Goal: Find specific page/section: Find specific page/section

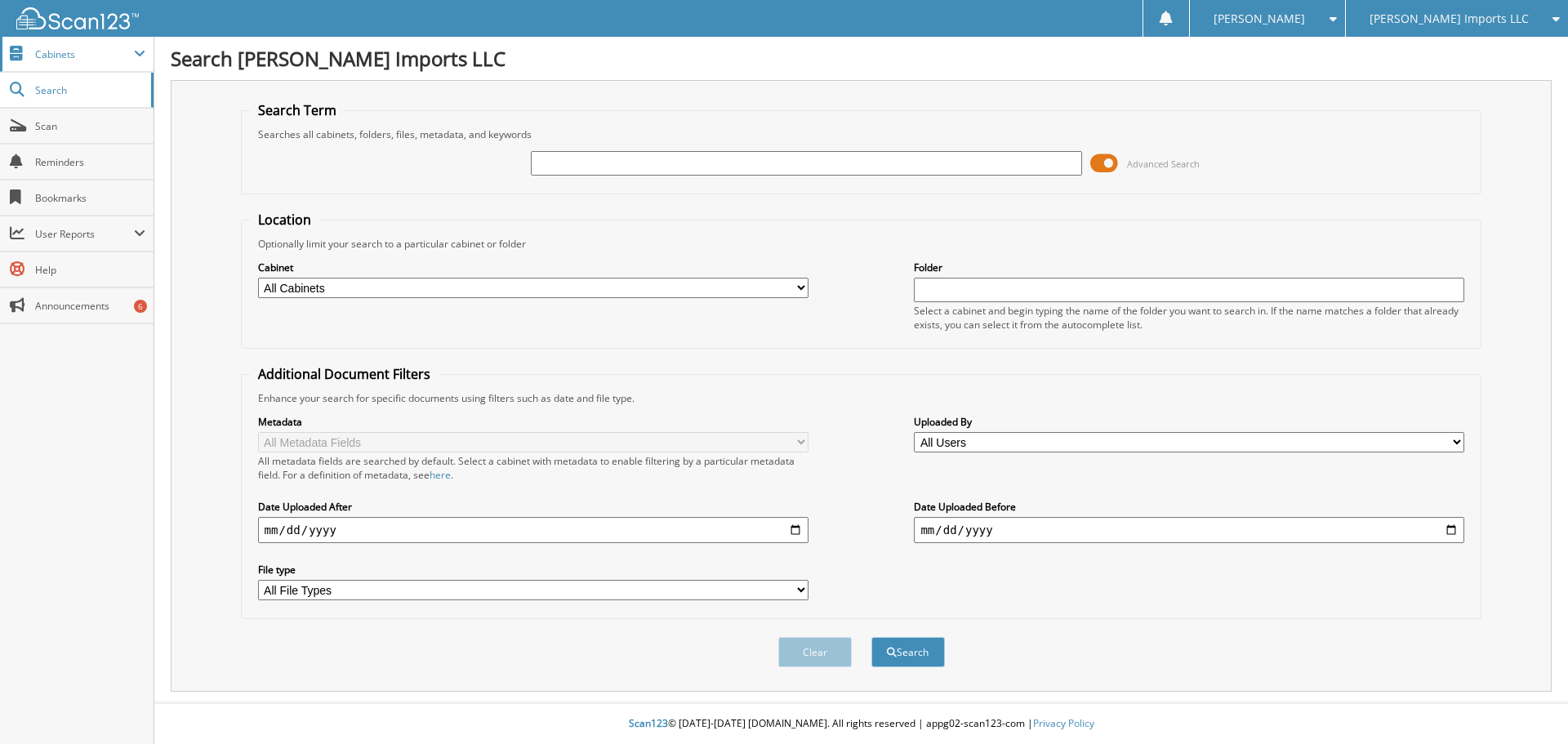
click at [38, 55] on span "Cabinets" at bounding box center [85, 54] width 99 height 14
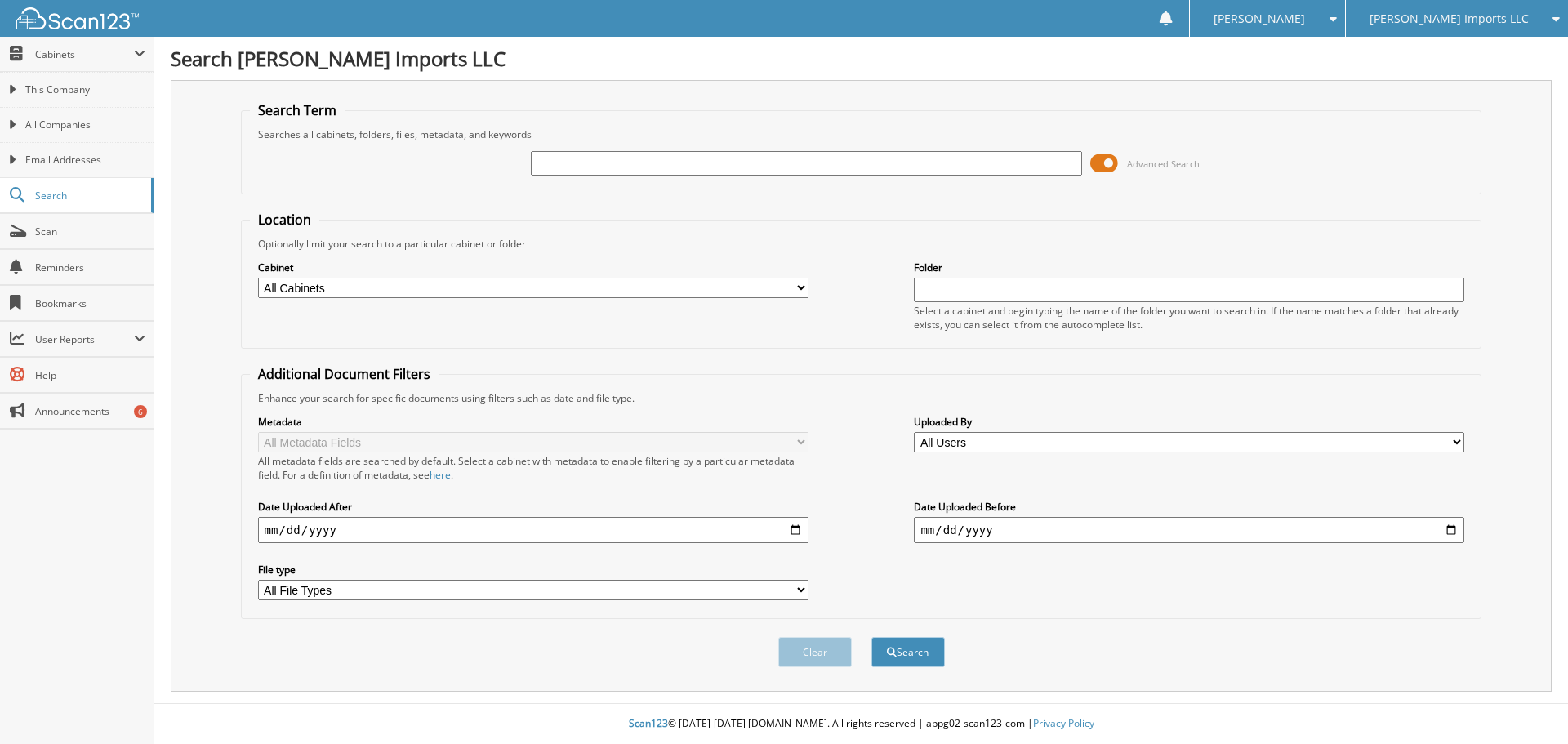
click at [64, 15] on img at bounding box center [77, 18] width 122 height 22
click at [557, 157] on input "text" at bounding box center [806, 163] width 550 height 25
paste input "[US_VEHICLE_IDENTIFICATION_NUMBER]"
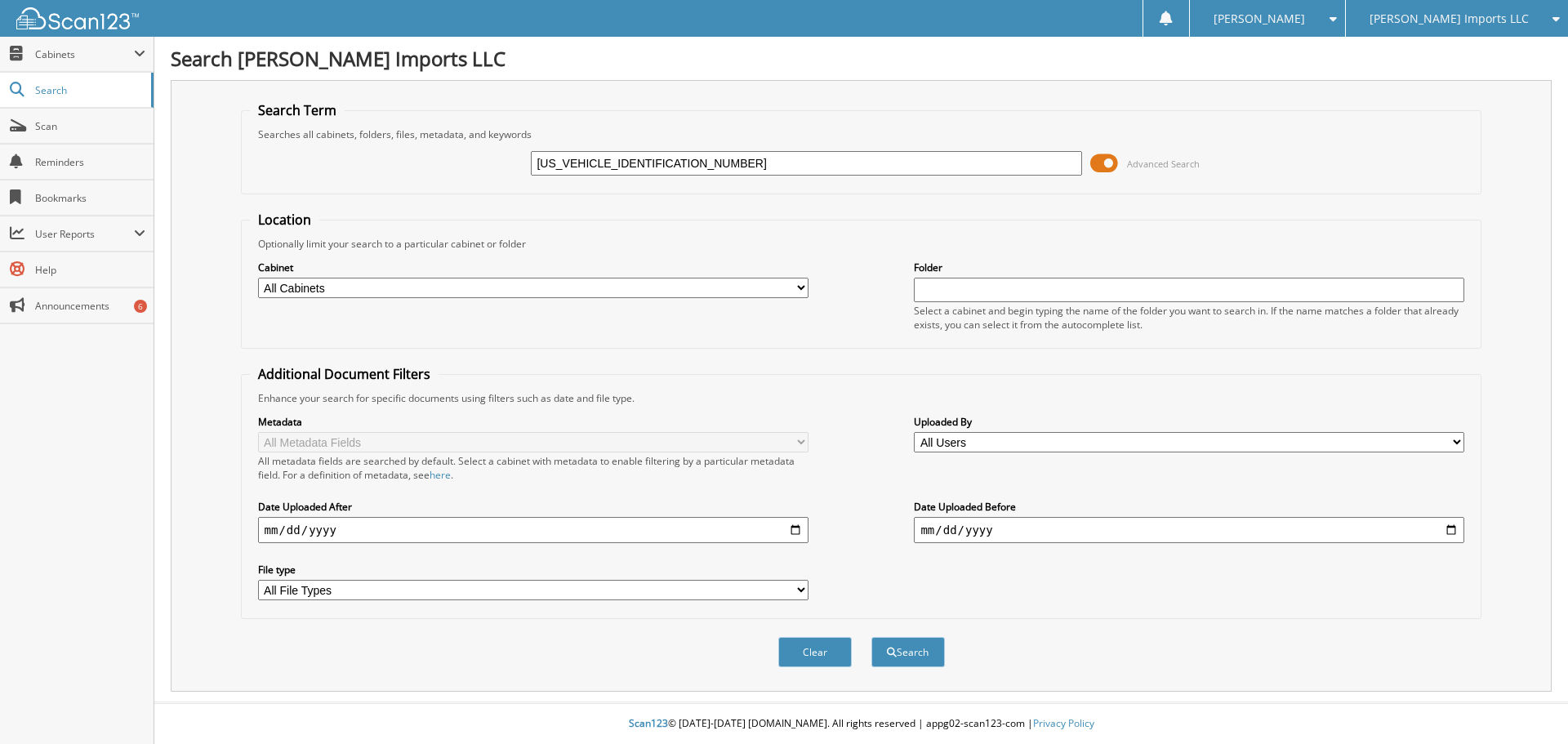
type input "[US_VEHICLE_IDENTIFICATION_NUMBER]"
click at [871, 637] on button "Search" at bounding box center [908, 652] width 73 height 30
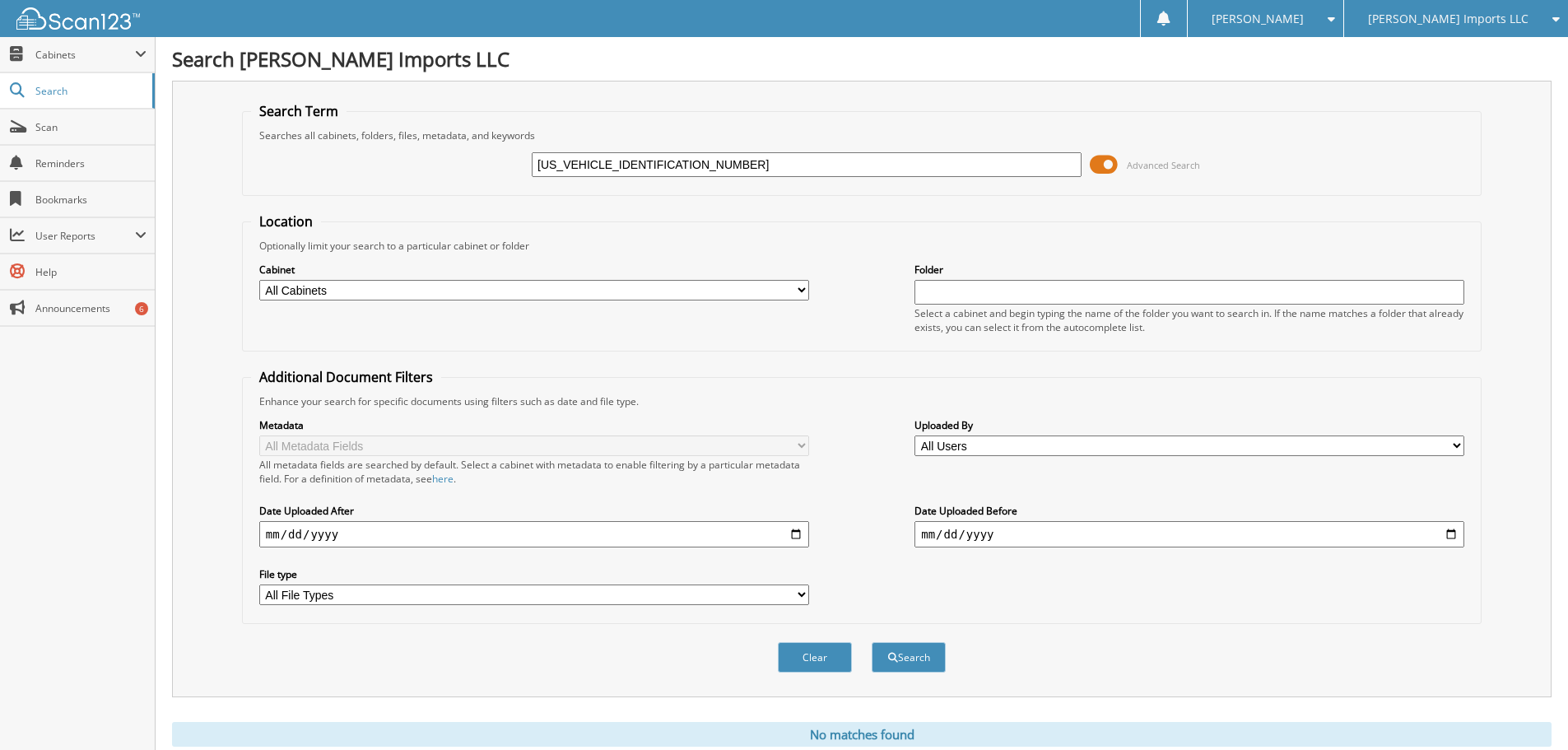
click at [652, 159] on input "[US_VEHICLE_IDENTIFICATION_NUMBER]" at bounding box center [806, 165] width 550 height 25
click at [652, 159] on input "1GT4UPE78SF268153" at bounding box center [806, 165] width 550 height 25
type input "G78415"
click at [872, 642] on button "Search" at bounding box center [908, 657] width 74 height 31
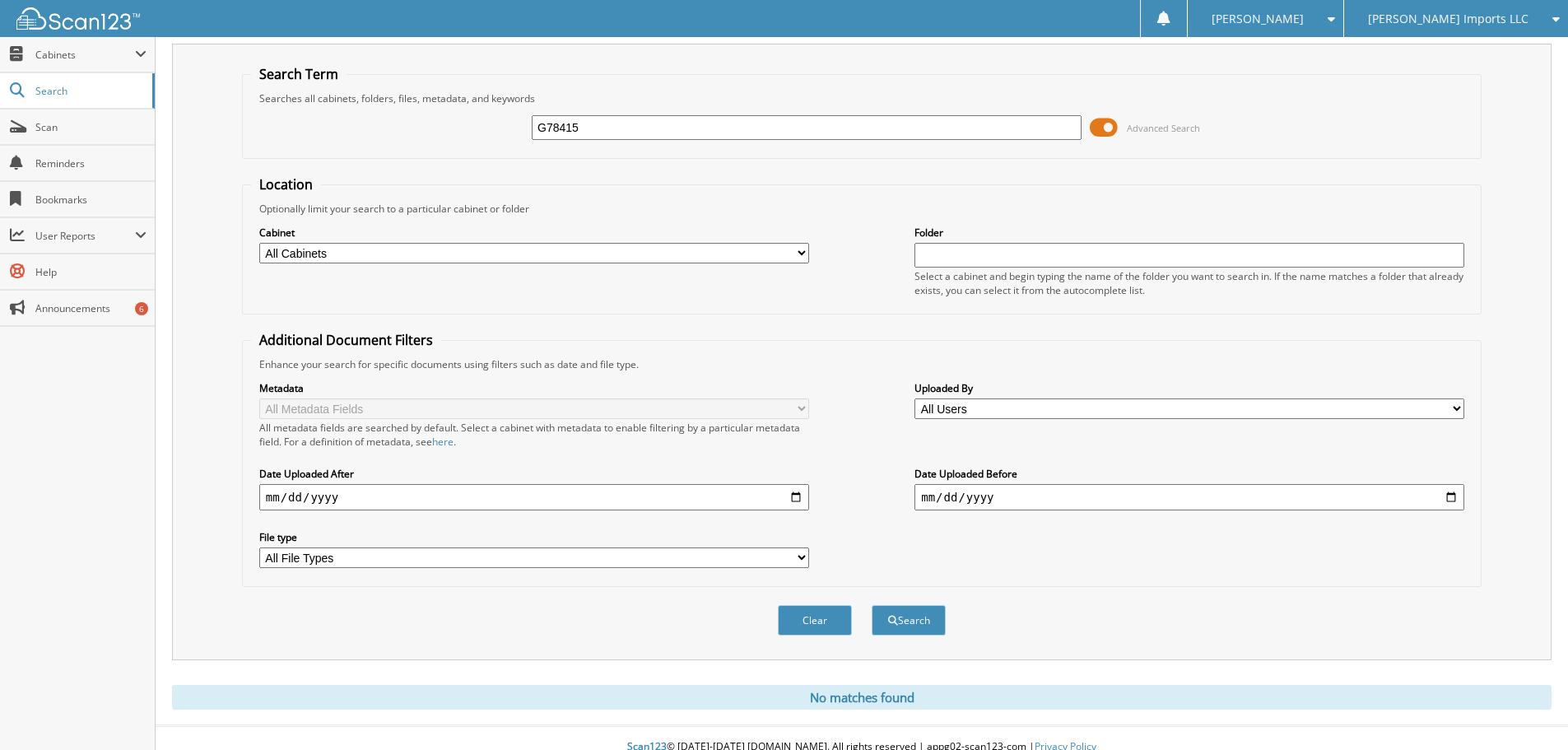
scroll to position [55, 0]
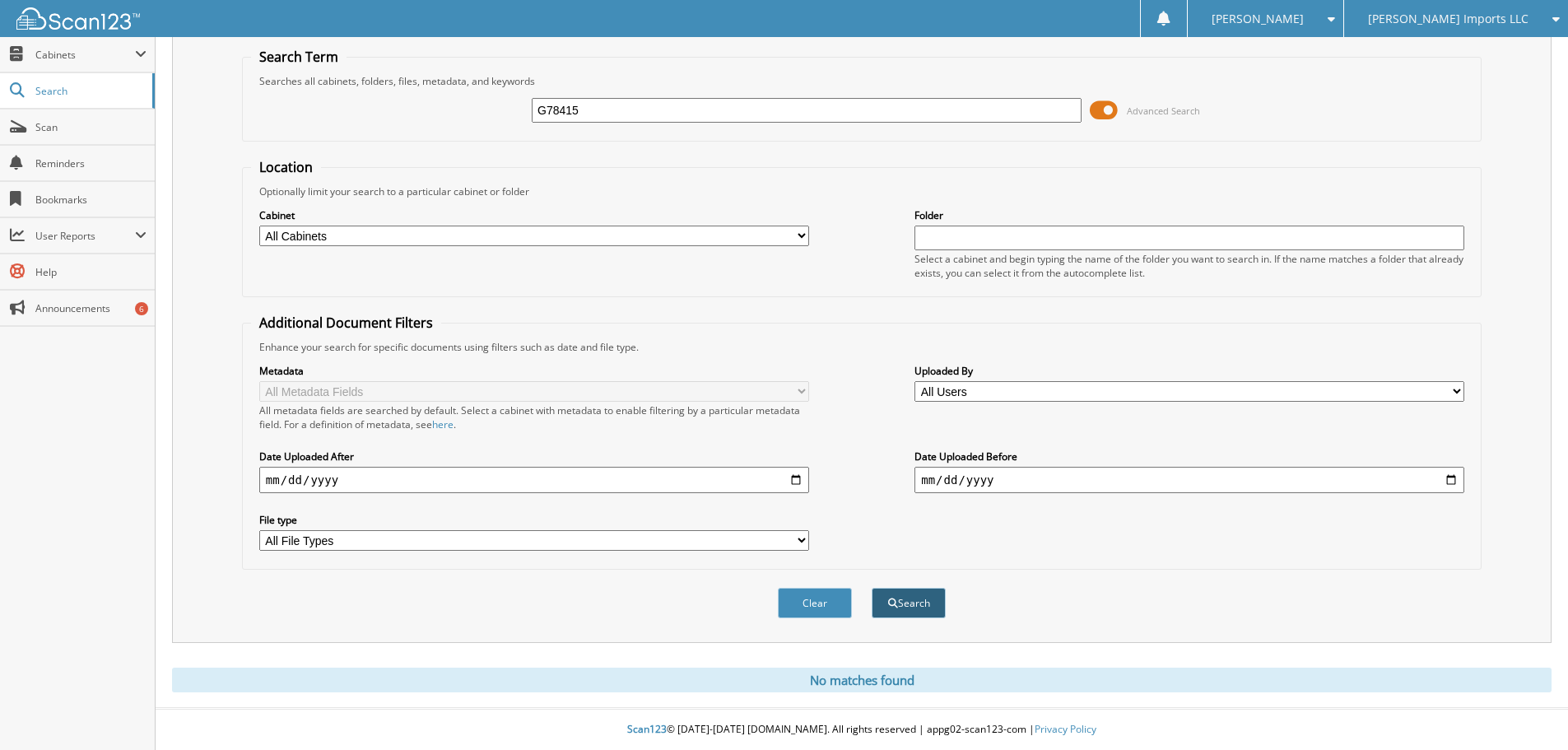
click at [916, 599] on button "Search" at bounding box center [908, 603] width 74 height 31
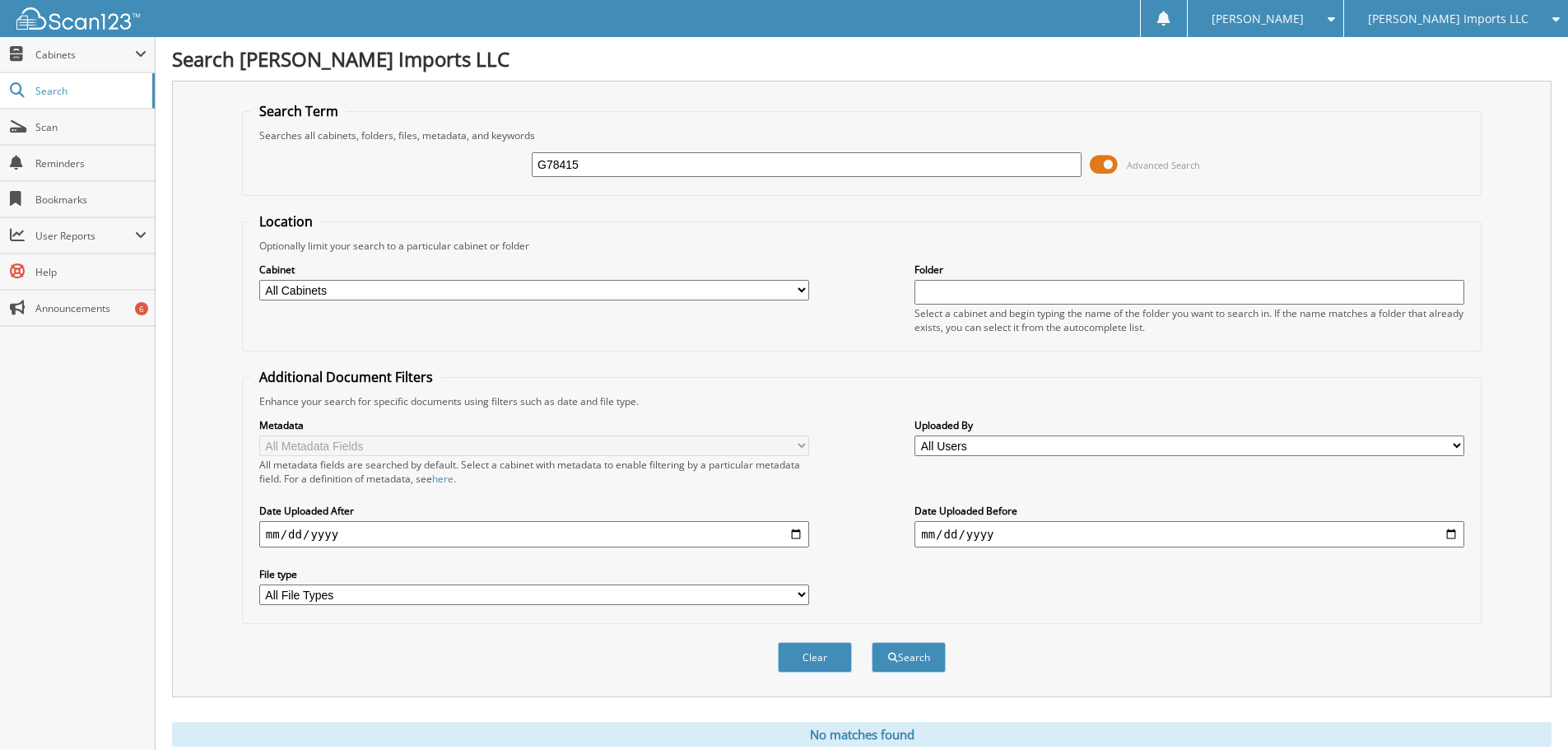
click at [1110, 161] on span at bounding box center [1104, 165] width 28 height 25
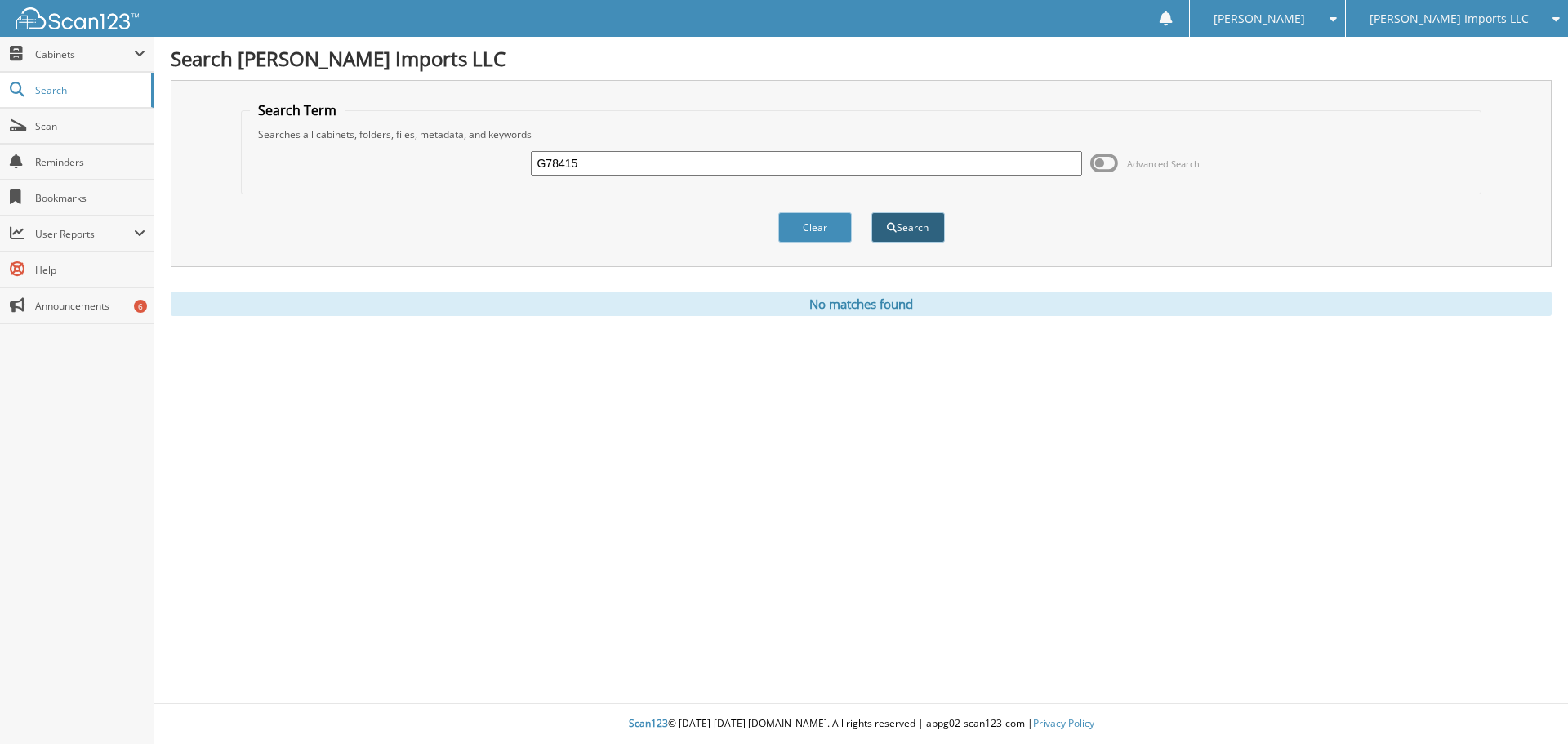
click at [904, 221] on button "Search" at bounding box center [908, 227] width 73 height 30
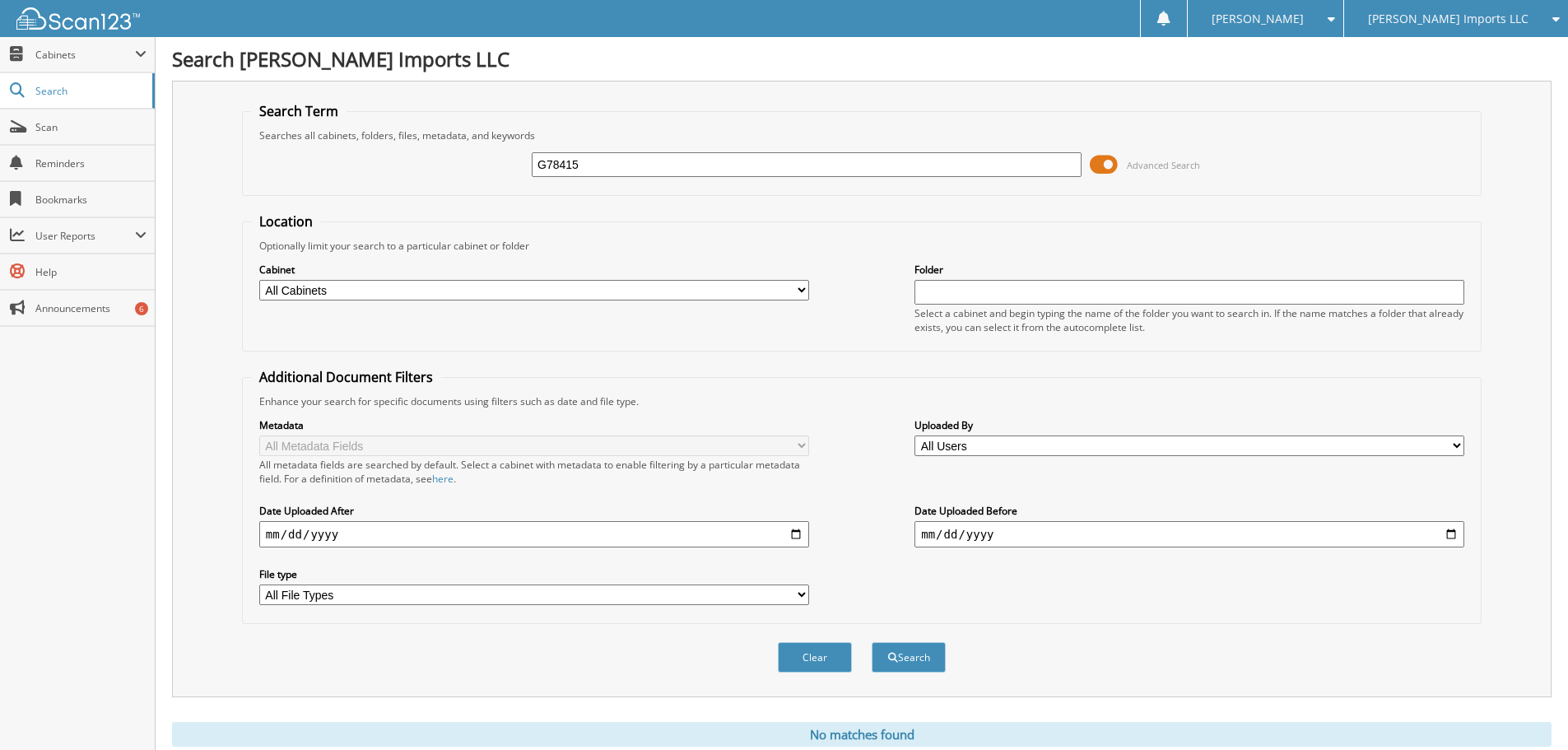
click at [1503, 17] on span "[PERSON_NAME] Imports LLC" at bounding box center [1449, 19] width 161 height 10
click at [1463, 53] on link "[PERSON_NAME] Inc (GMC)" at bounding box center [1456, 51] width 224 height 29
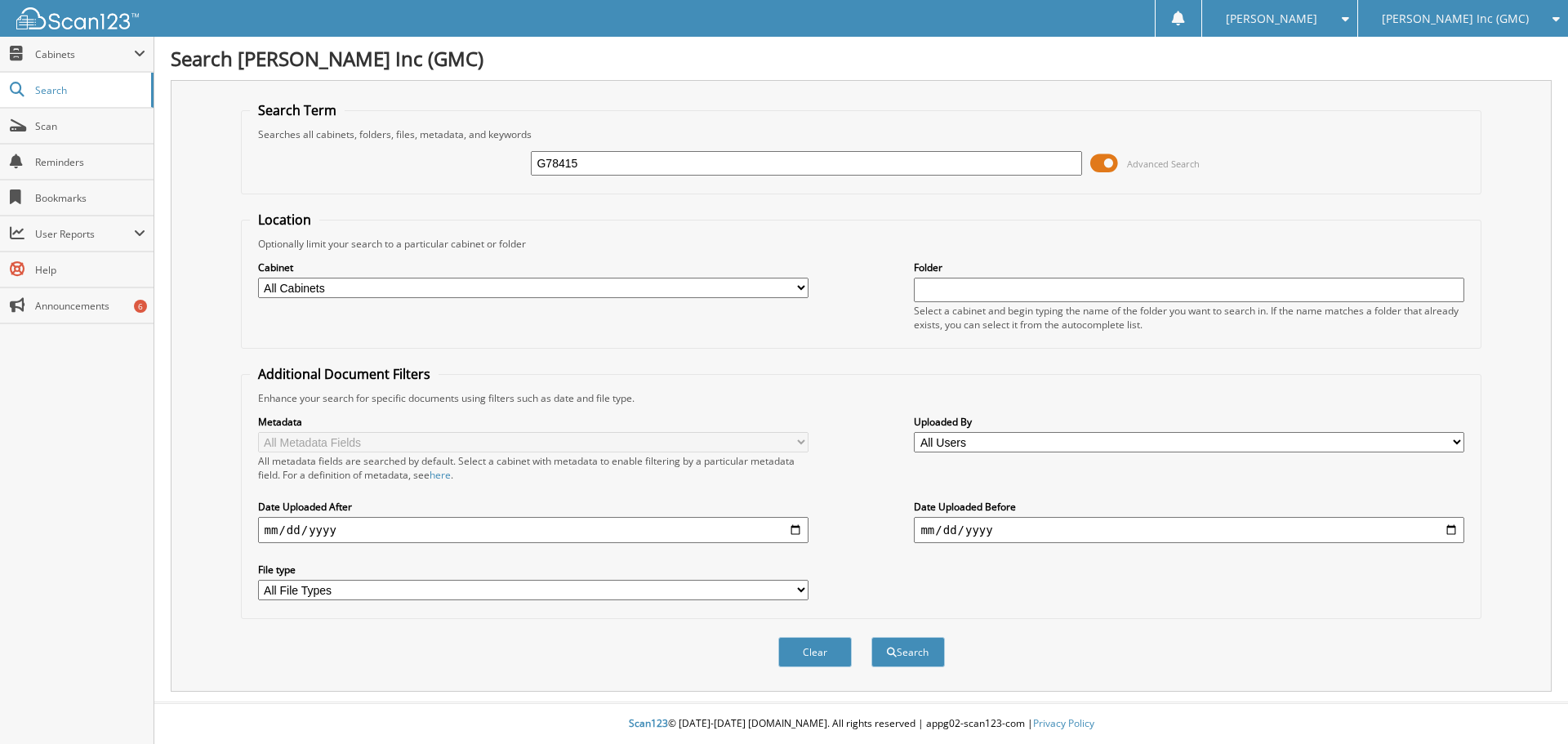
type input "G78415"
click at [871, 637] on button "Search" at bounding box center [908, 652] width 73 height 30
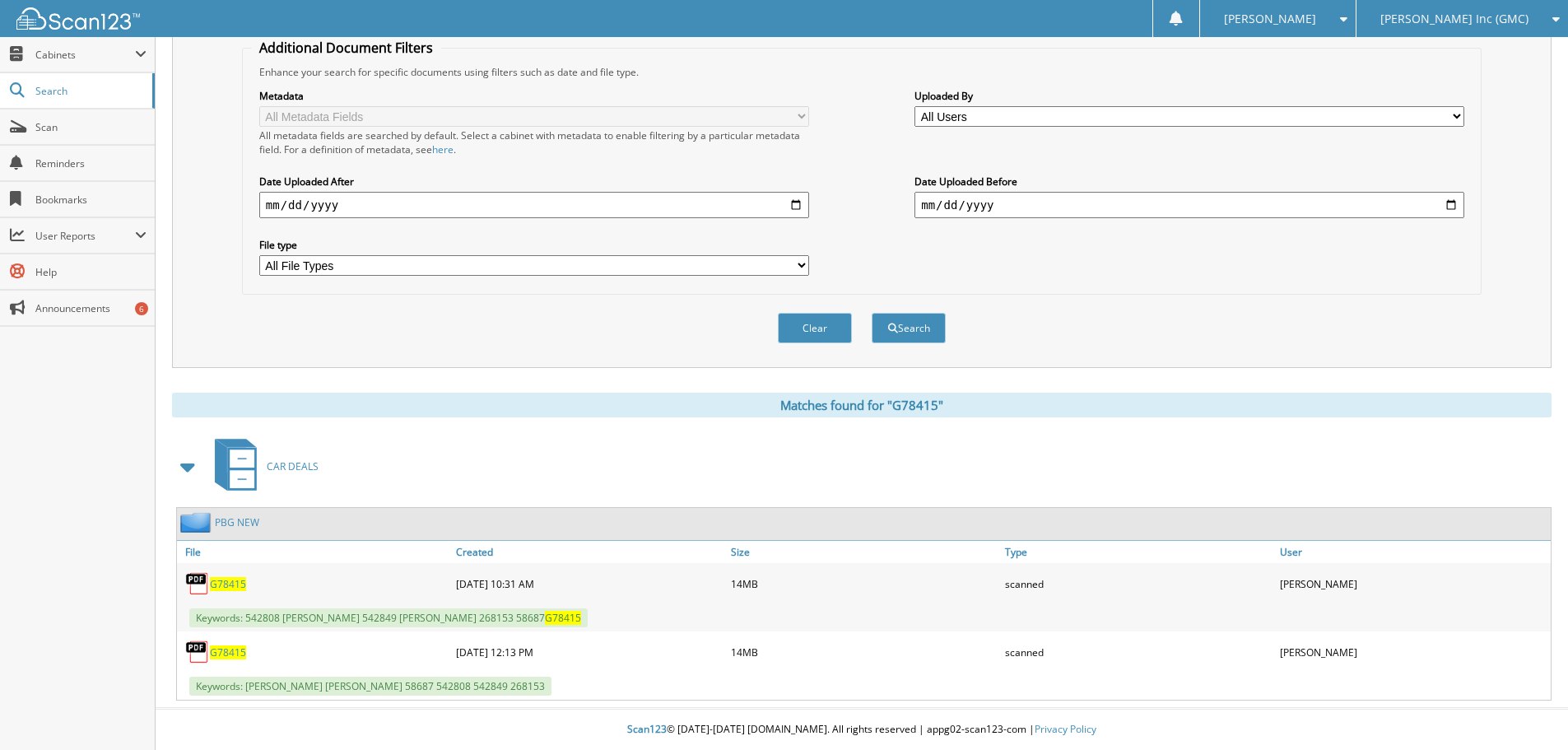
scroll to position [330, 0]
click at [228, 581] on span "G78415" at bounding box center [228, 584] width 36 height 14
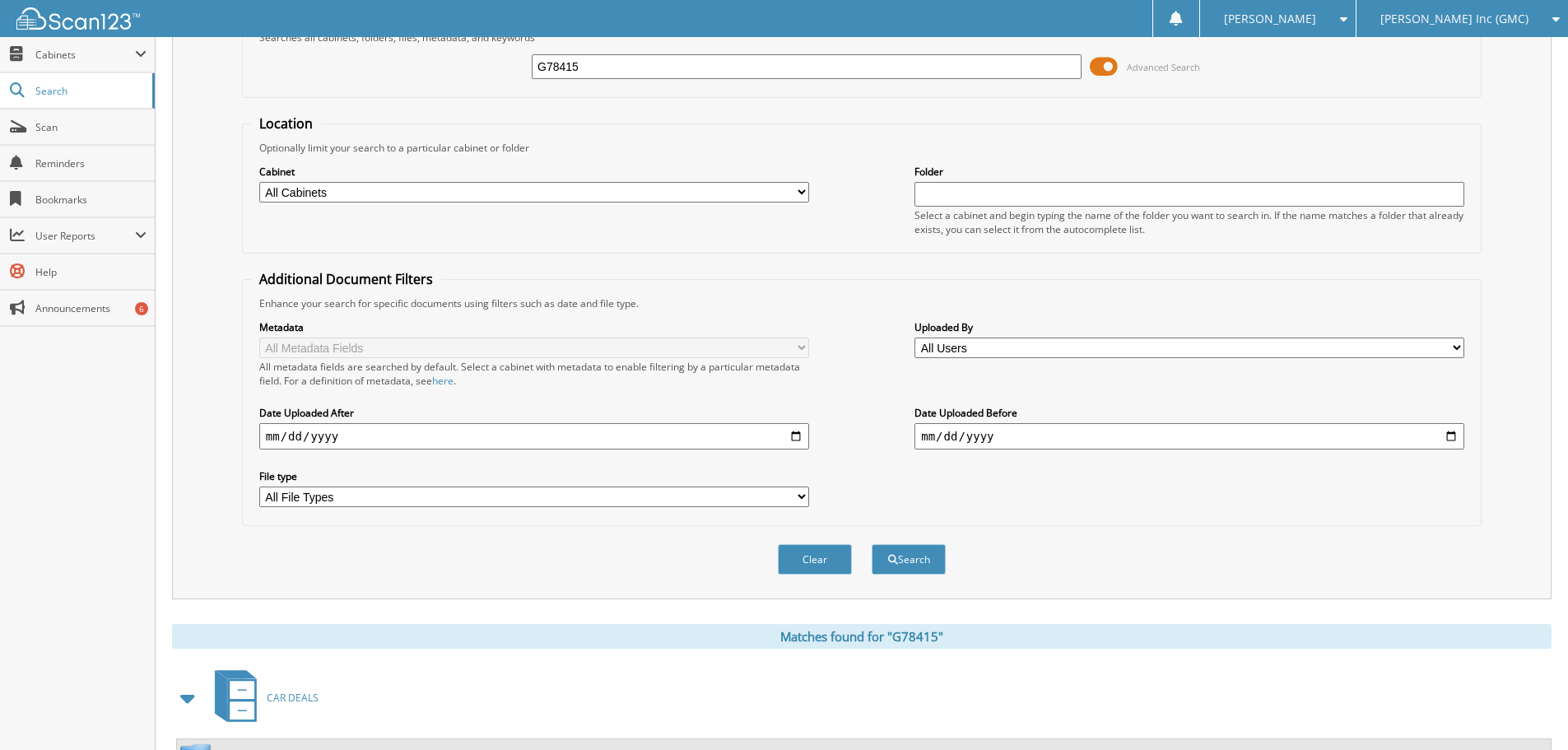
scroll to position [0, 0]
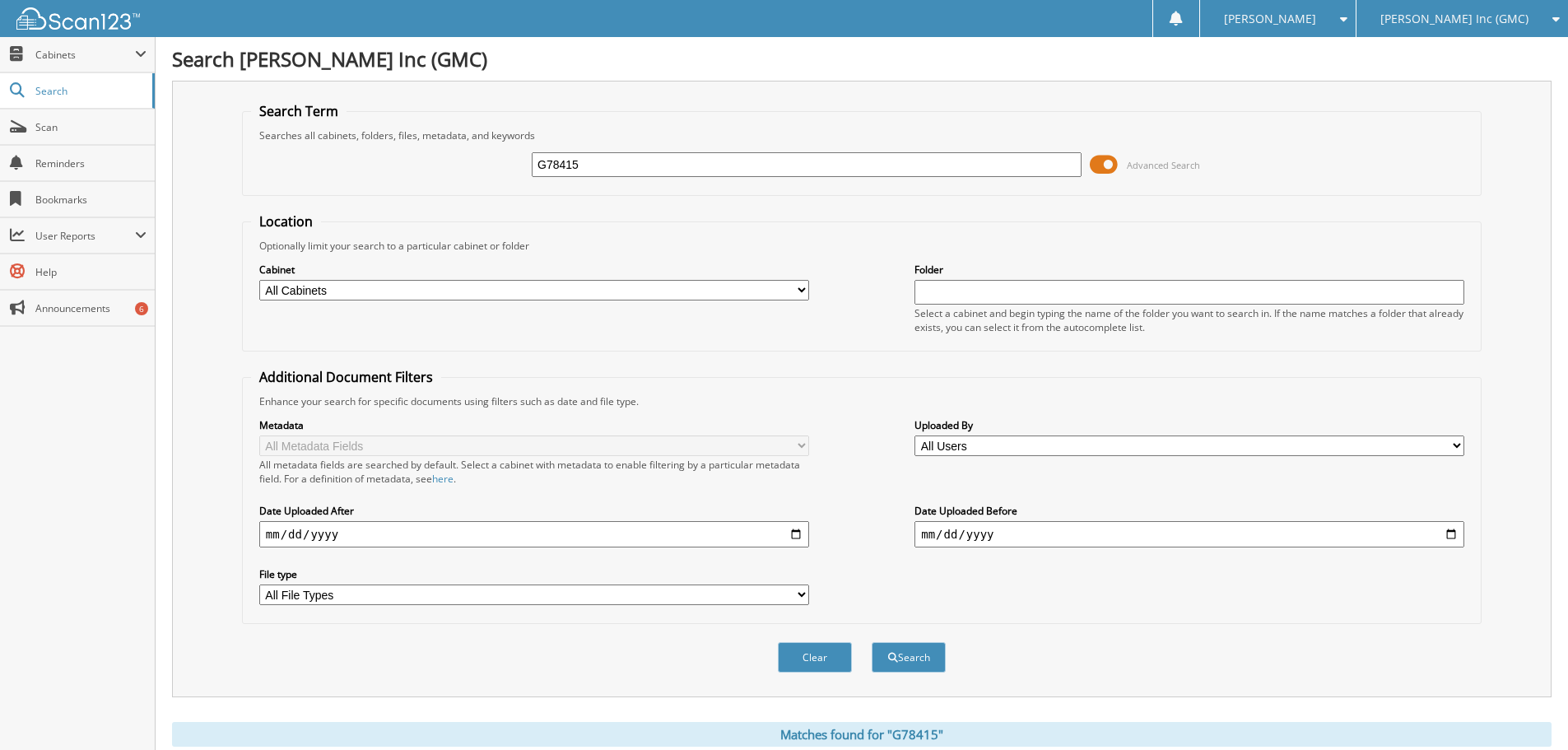
drag, startPoint x: 247, startPoint y: 55, endPoint x: 416, endPoint y: 65, distance: 169.3
click at [416, 65] on div "Search [PERSON_NAME] Inc (GMC) Search Term Searches all cabinets, folders, file…" at bounding box center [862, 540] width 1412 height 1079
click at [415, 65] on h1 "Search [PERSON_NAME] Inc (GMC)" at bounding box center [862, 59] width 1379 height 27
drag, startPoint x: 393, startPoint y: 65, endPoint x: 174, endPoint y: 62, distance: 219.0
click at [174, 62] on h1 "Search [PERSON_NAME] Inc (GMC)" at bounding box center [862, 59] width 1379 height 27
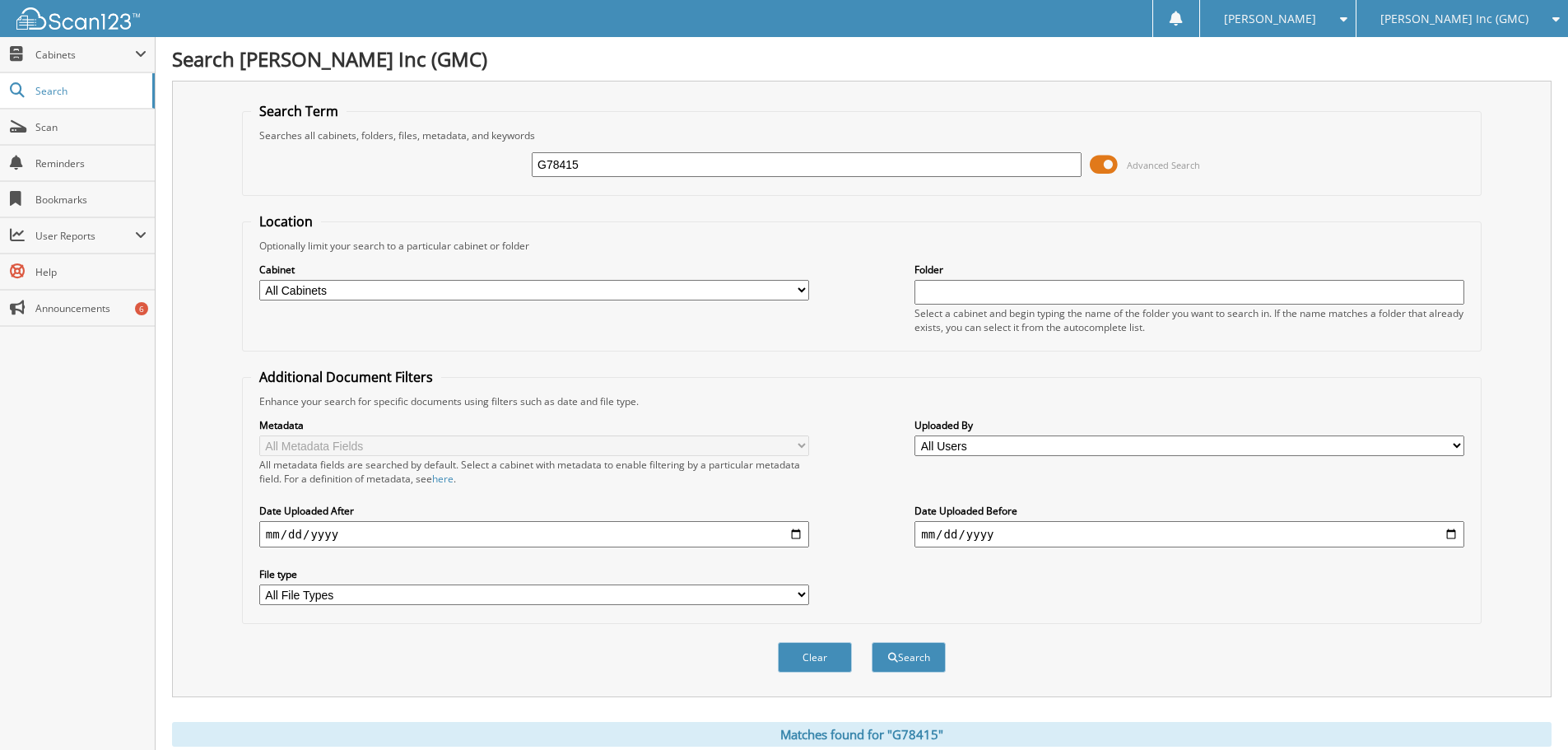
click at [166, 60] on div "Search [PERSON_NAME] Inc (GMC) Search Term Searches all cabinets, folders, file…" at bounding box center [862, 540] width 1412 height 1079
drag, startPoint x: 169, startPoint y: 56, endPoint x: 422, endPoint y: 64, distance: 253.1
click at [422, 64] on div "Search [PERSON_NAME] Inc (GMC) Search Term Searches all cabinets, folders, file…" at bounding box center [862, 540] width 1412 height 1079
click at [422, 64] on h1 "Search [PERSON_NAME] Inc (GMC)" at bounding box center [862, 59] width 1379 height 27
drag, startPoint x: 391, startPoint y: 65, endPoint x: 163, endPoint y: 60, distance: 228.1
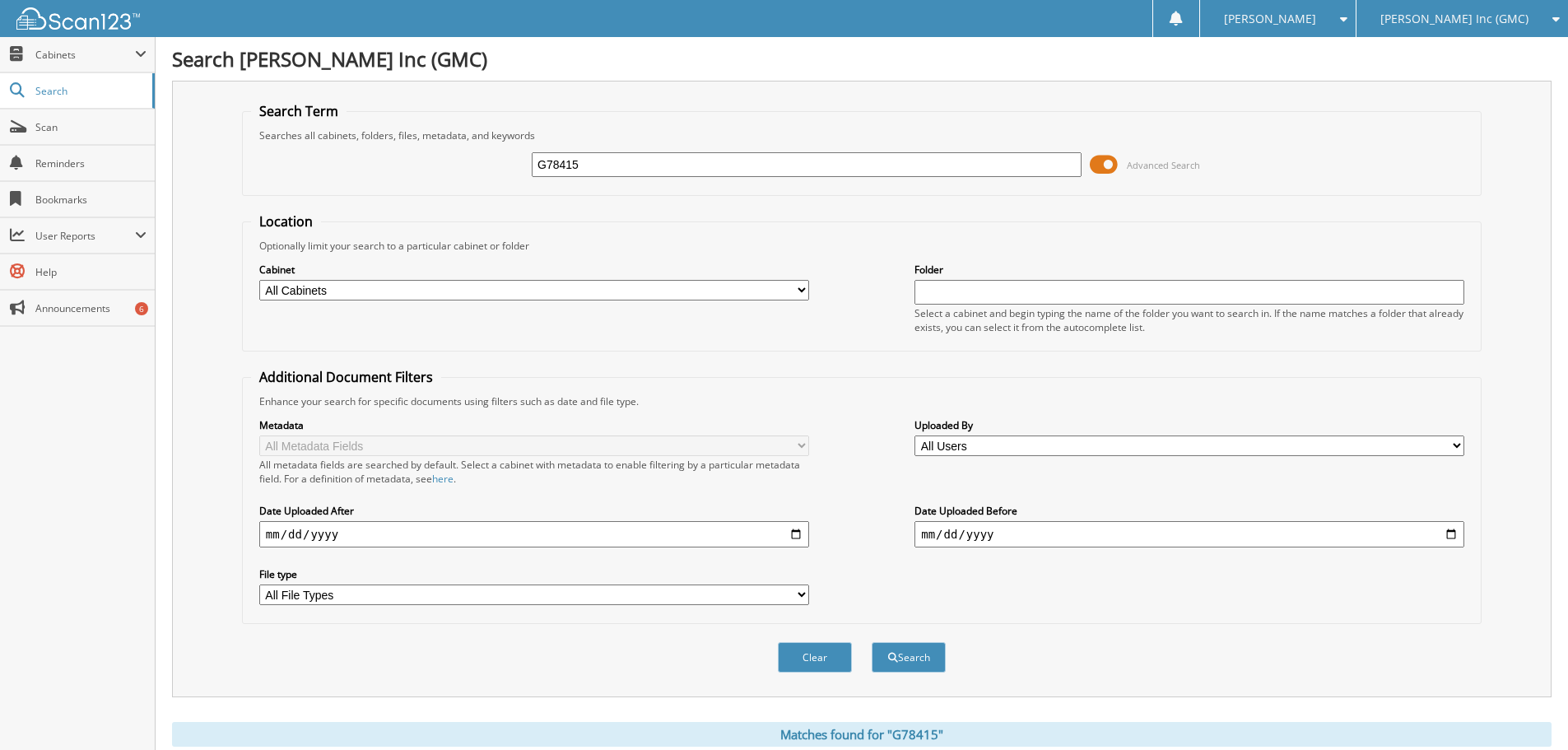
click at [163, 60] on div "Search [PERSON_NAME] Inc (GMC) Search Term Searches all cabinets, folders, file…" at bounding box center [862, 540] width 1412 height 1079
click at [172, 57] on h1 "Search [PERSON_NAME] Inc (GMC)" at bounding box center [862, 59] width 1379 height 27
drag, startPoint x: 166, startPoint y: 57, endPoint x: 421, endPoint y: 59, distance: 255.0
click at [421, 59] on div "Search [PERSON_NAME] Inc (GMC) Search Term Searches all cabinets, folders, file…" at bounding box center [862, 540] width 1412 height 1079
click at [421, 59] on h1 "Search [PERSON_NAME] Inc (GMC)" at bounding box center [862, 59] width 1379 height 27
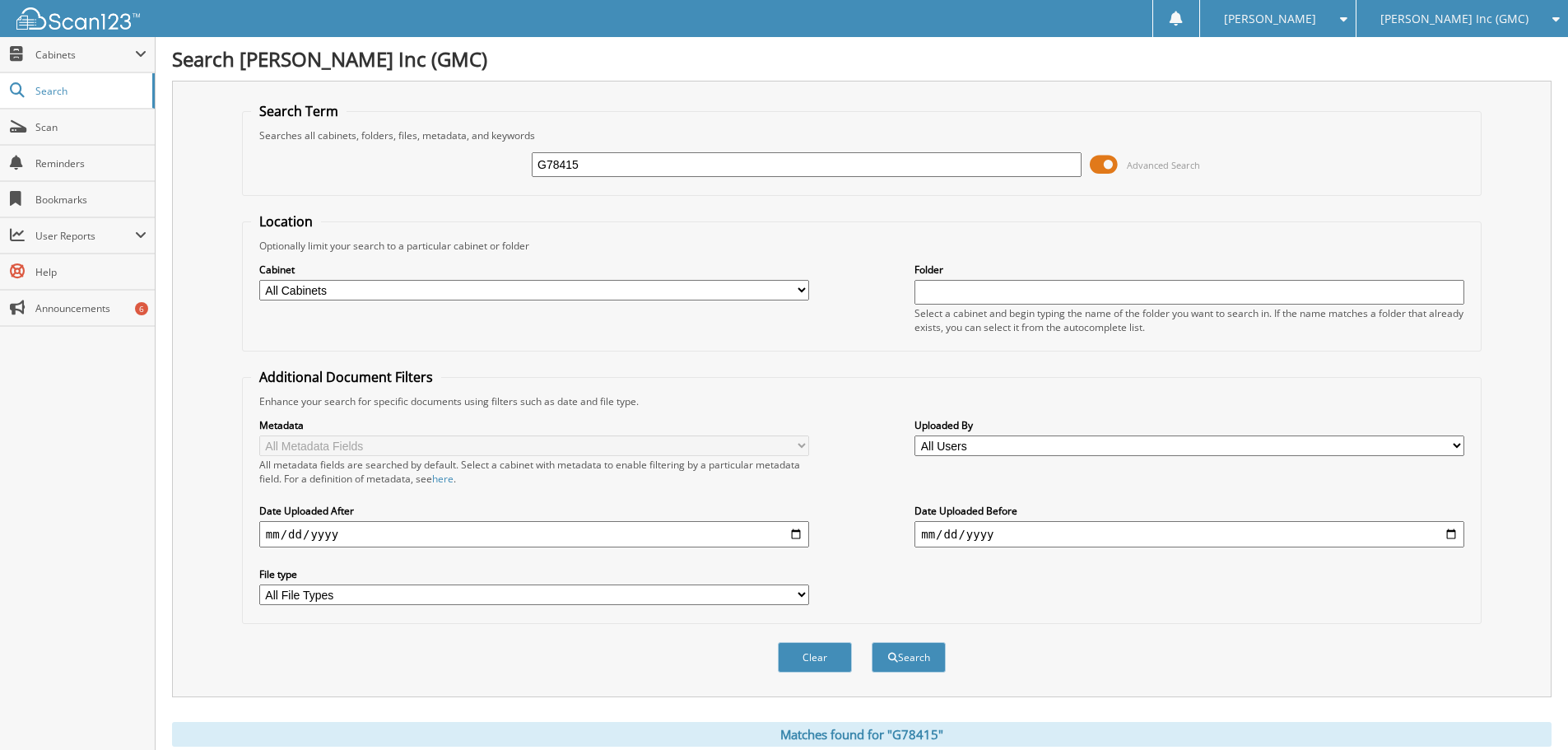
click at [382, 53] on h1 "Search [PERSON_NAME] Inc (GMC)" at bounding box center [862, 59] width 1379 height 27
drag, startPoint x: 382, startPoint y: 61, endPoint x: 163, endPoint y: 69, distance: 219.1
click at [163, 69] on div "Search [PERSON_NAME] Inc (GMC) Search Term Searches all cabinets, folders, file…" at bounding box center [862, 540] width 1412 height 1079
click at [163, 60] on div "Search [PERSON_NAME] Inc (GMC) Search Term Searches all cabinets, folders, file…" at bounding box center [862, 540] width 1412 height 1079
drag, startPoint x: 169, startPoint y: 55, endPoint x: 472, endPoint y: 60, distance: 303.0
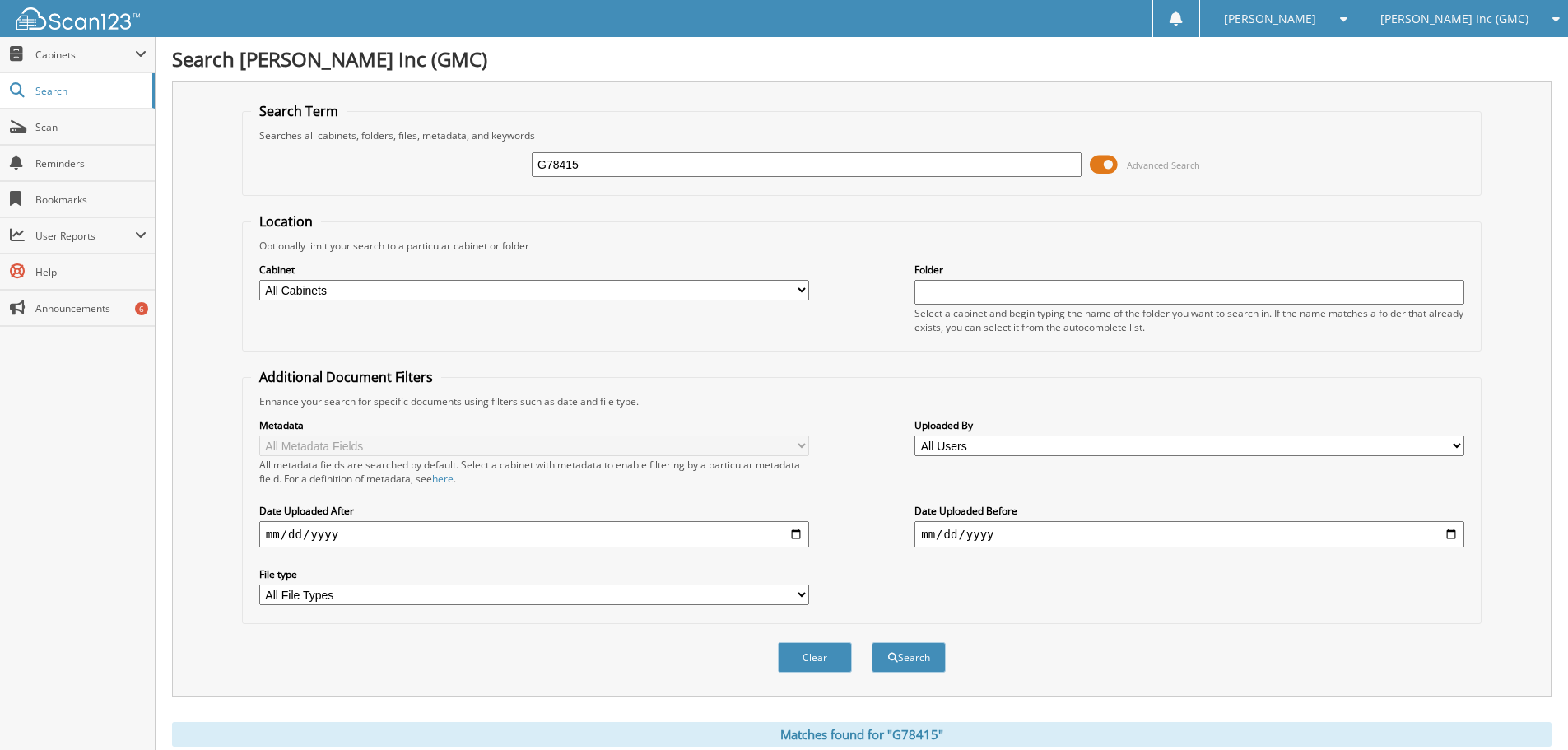
click at [472, 60] on div "Search [PERSON_NAME] Inc (GMC) Search Term Searches all cabinets, folders, file…" at bounding box center [862, 540] width 1412 height 1079
click at [418, 68] on h1 "Search [PERSON_NAME] Inc (GMC)" at bounding box center [862, 59] width 1379 height 27
drag, startPoint x: 401, startPoint y: 59, endPoint x: 166, endPoint y: 61, distance: 235.0
click at [166, 61] on div "Search [PERSON_NAME] Inc (GMC) Search Term Searches all cabinets, folders, file…" at bounding box center [862, 540] width 1412 height 1079
click at [165, 57] on div "Search [PERSON_NAME] Inc (GMC) Search Term Searches all cabinets, folders, file…" at bounding box center [862, 540] width 1412 height 1079
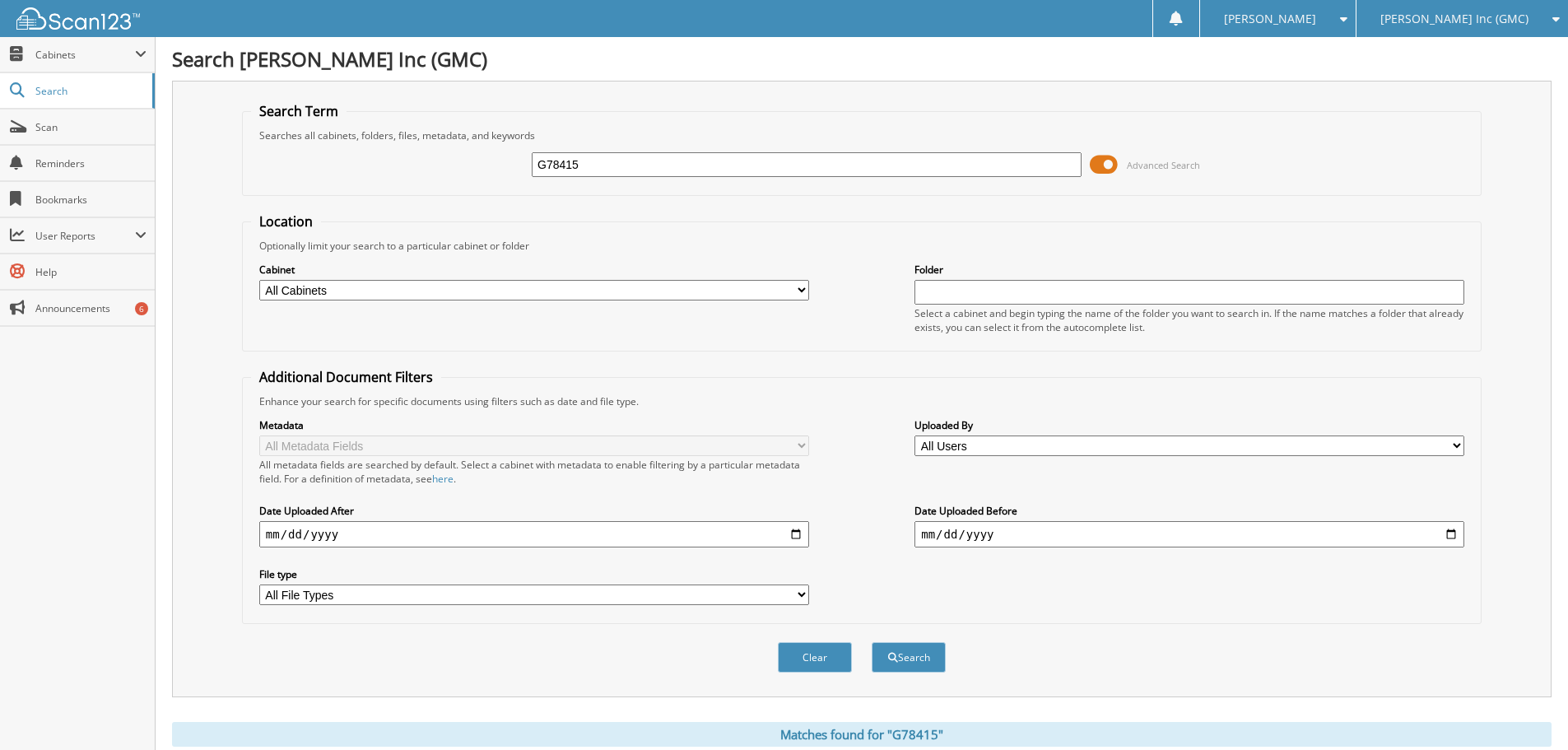
drag, startPoint x: 165, startPoint y: 57, endPoint x: 405, endPoint y: 40, distance: 240.6
click at [405, 40] on div "Search [PERSON_NAME] Inc (GMC) Search Term Searches all cabinets, folders, file…" at bounding box center [862, 540] width 1412 height 1079
click at [404, 46] on h1 "Search [PERSON_NAME] Inc (GMC)" at bounding box center [862, 59] width 1379 height 27
drag, startPoint x: 388, startPoint y: 60, endPoint x: 172, endPoint y: 65, distance: 216.1
click at [175, 64] on h1 "Search [PERSON_NAME] Inc (GMC)" at bounding box center [862, 59] width 1379 height 27
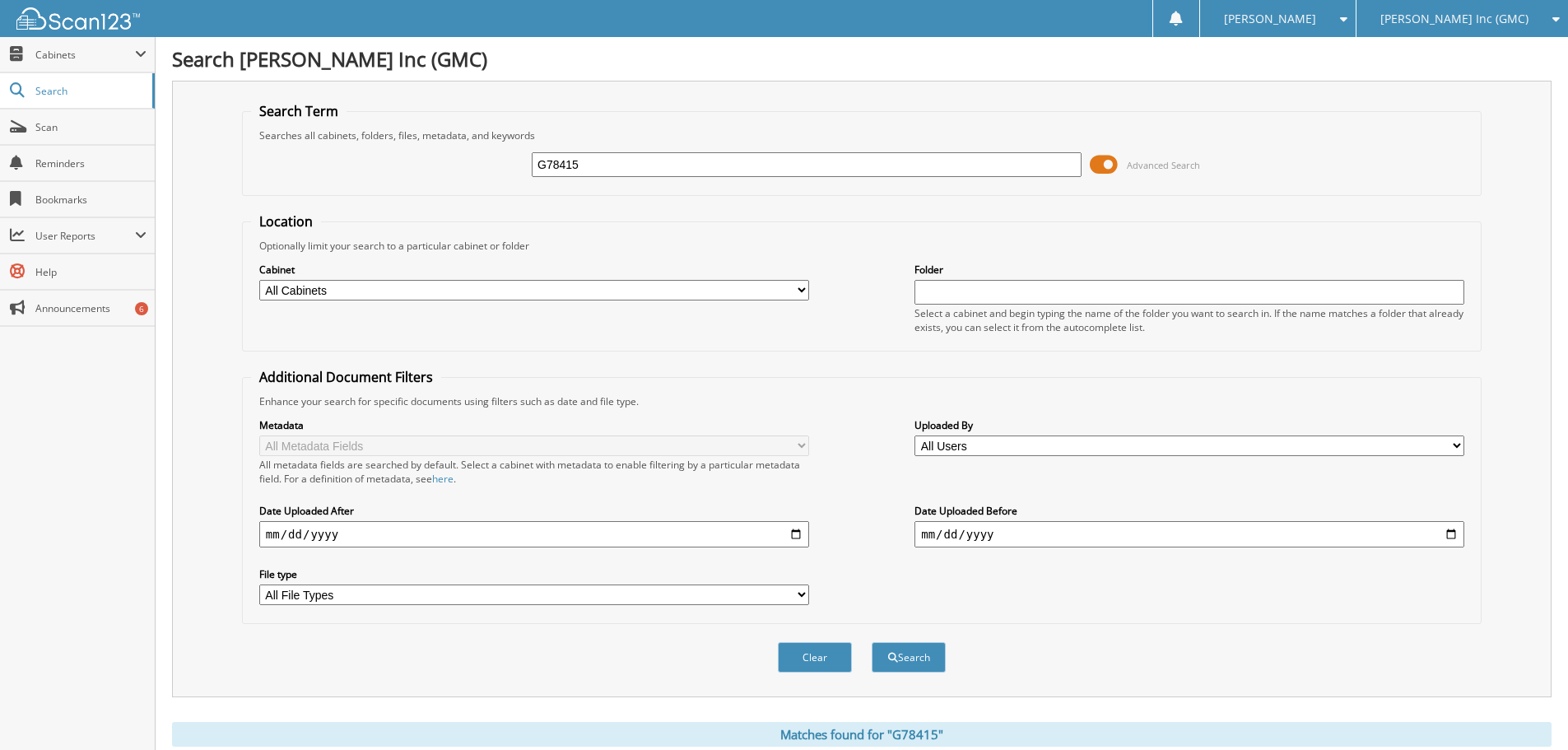
click at [161, 67] on div "Search [PERSON_NAME] Inc (GMC) Search Term Searches all cabinets, folders, file…" at bounding box center [862, 540] width 1412 height 1079
click at [159, 49] on div "Search [PERSON_NAME] Inc (GMC) Search Term Searches all cabinets, folders, file…" at bounding box center [862, 540] width 1412 height 1079
click at [165, 57] on div "Search [PERSON_NAME] Inc (GMC) Search Term Searches all cabinets, folders, file…" at bounding box center [862, 540] width 1412 height 1079
click at [161, 58] on div "Search [PERSON_NAME] Inc (GMC) Search Term Searches all cabinets, folders, file…" at bounding box center [862, 540] width 1412 height 1079
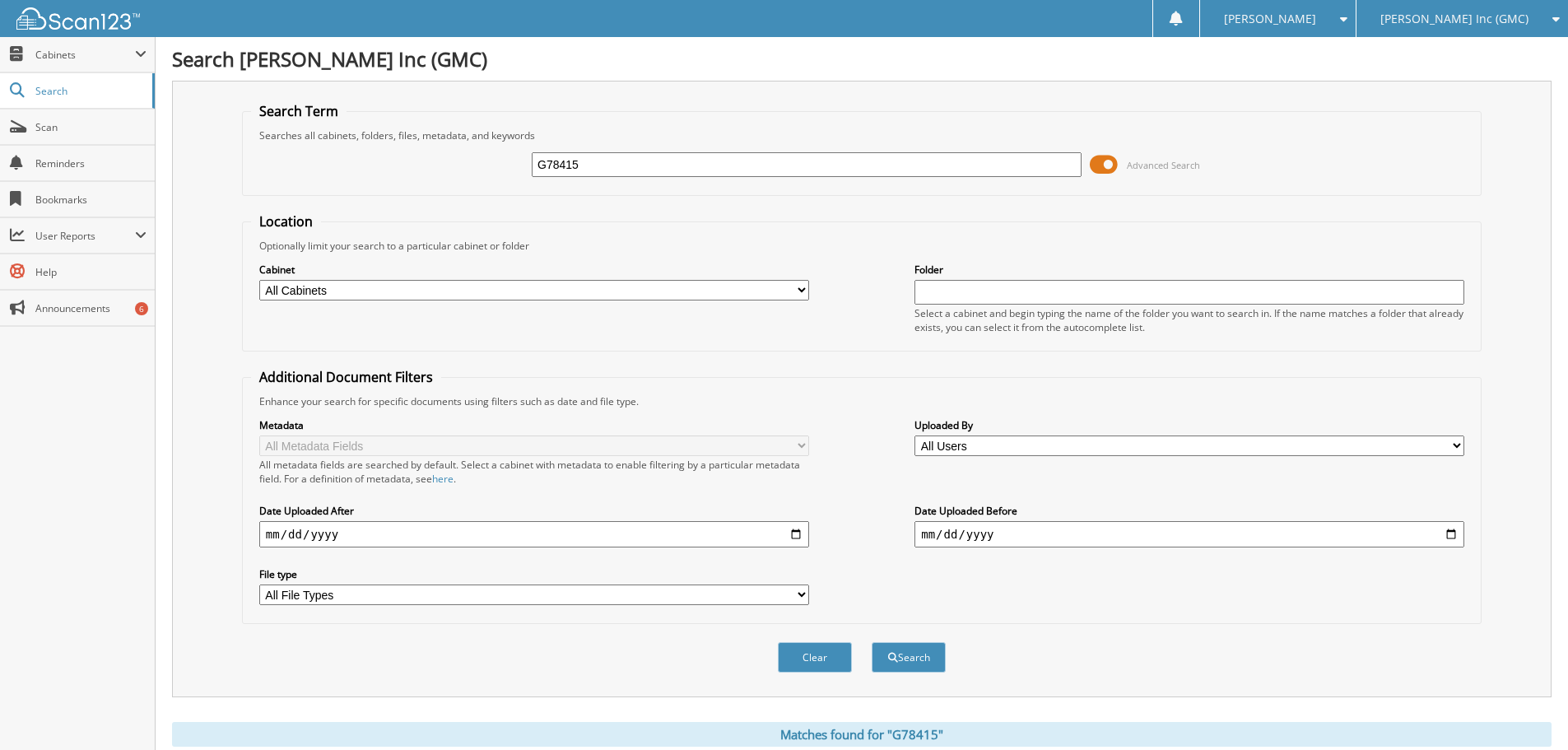
click at [161, 58] on div "Search [PERSON_NAME] Inc (GMC) Search Term Searches all cabinets, folders, file…" at bounding box center [862, 540] width 1412 height 1079
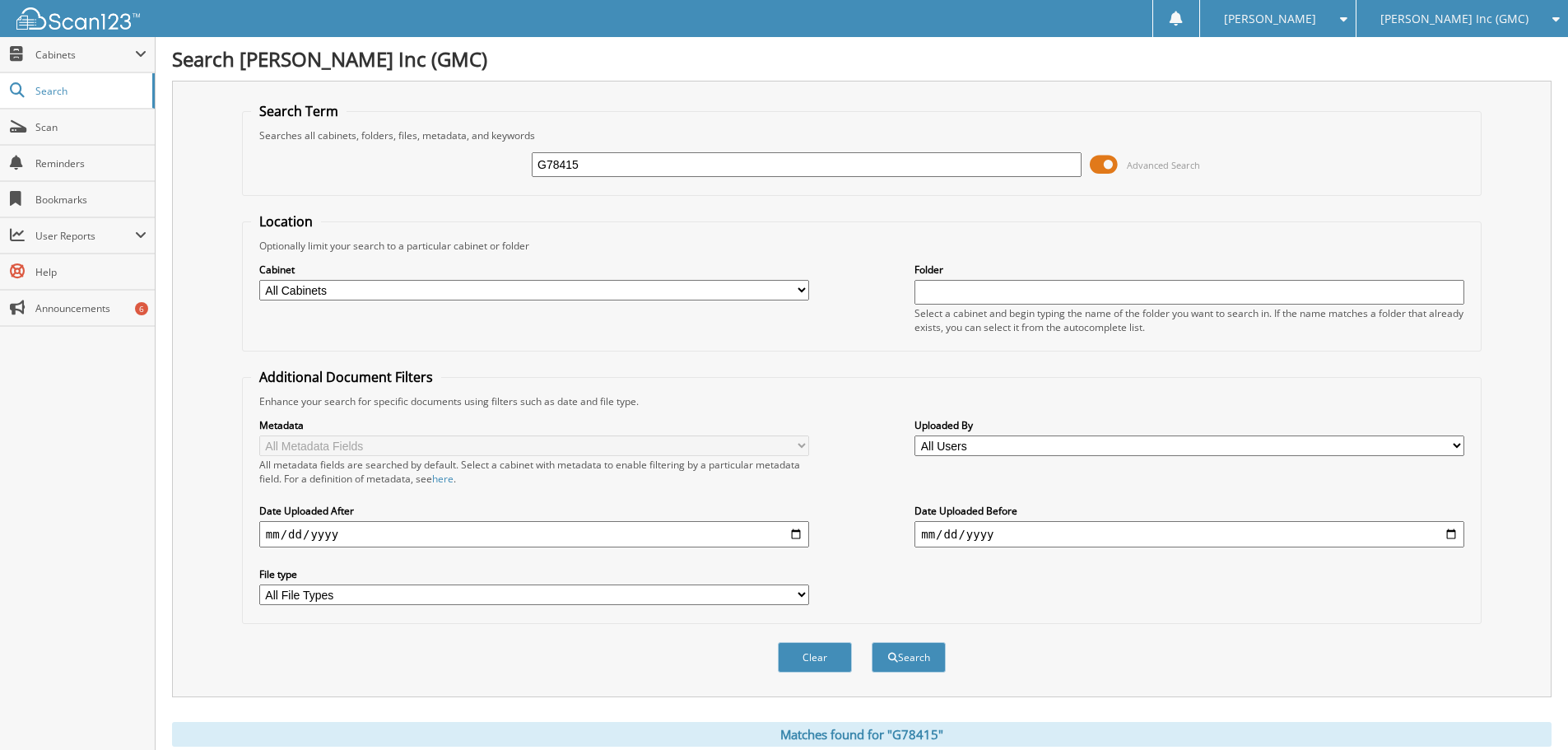
click at [161, 58] on div "Search [PERSON_NAME] Inc (GMC) Search Term Searches all cabinets, folders, file…" at bounding box center [862, 540] width 1412 height 1079
click at [160, 58] on div "Search [PERSON_NAME] Inc (GMC) Search Term Searches all cabinets, folders, file…" at bounding box center [862, 540] width 1412 height 1079
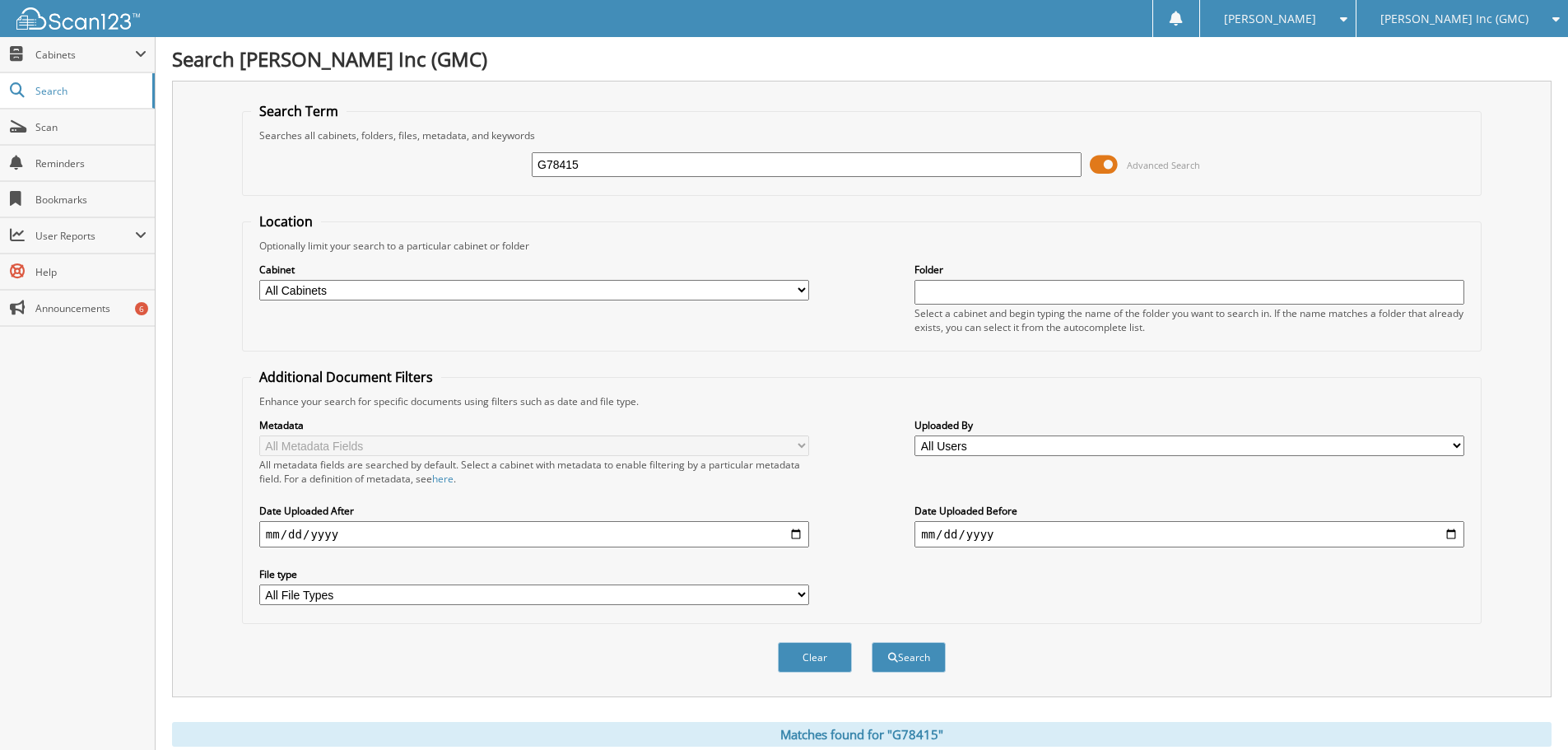
click at [160, 58] on div "Search [PERSON_NAME] Inc (GMC) Search Term Searches all cabinets, folders, file…" at bounding box center [862, 540] width 1412 height 1079
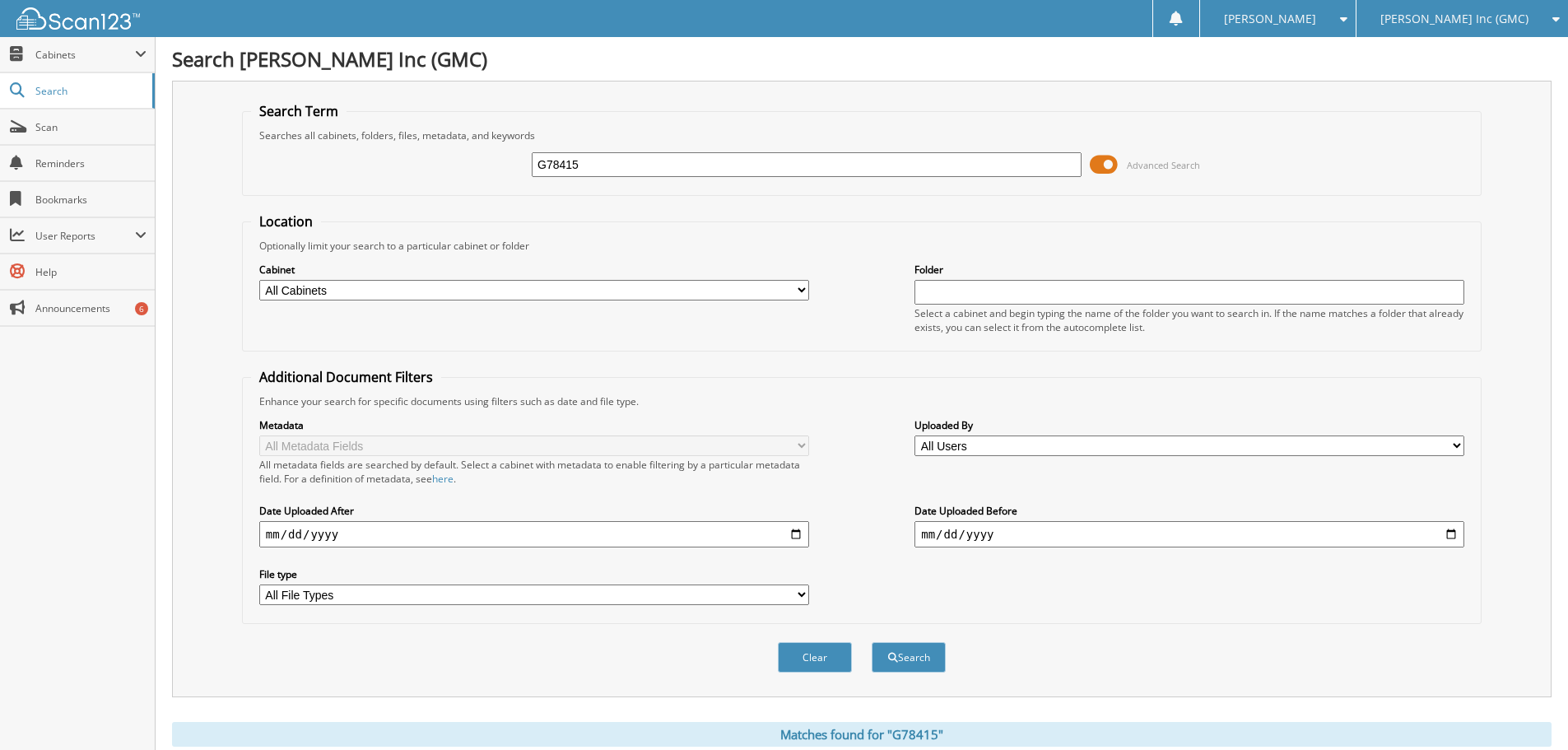
click at [160, 58] on div "Search [PERSON_NAME] Inc (GMC) Search Term Searches all cabinets, folders, file…" at bounding box center [862, 540] width 1412 height 1079
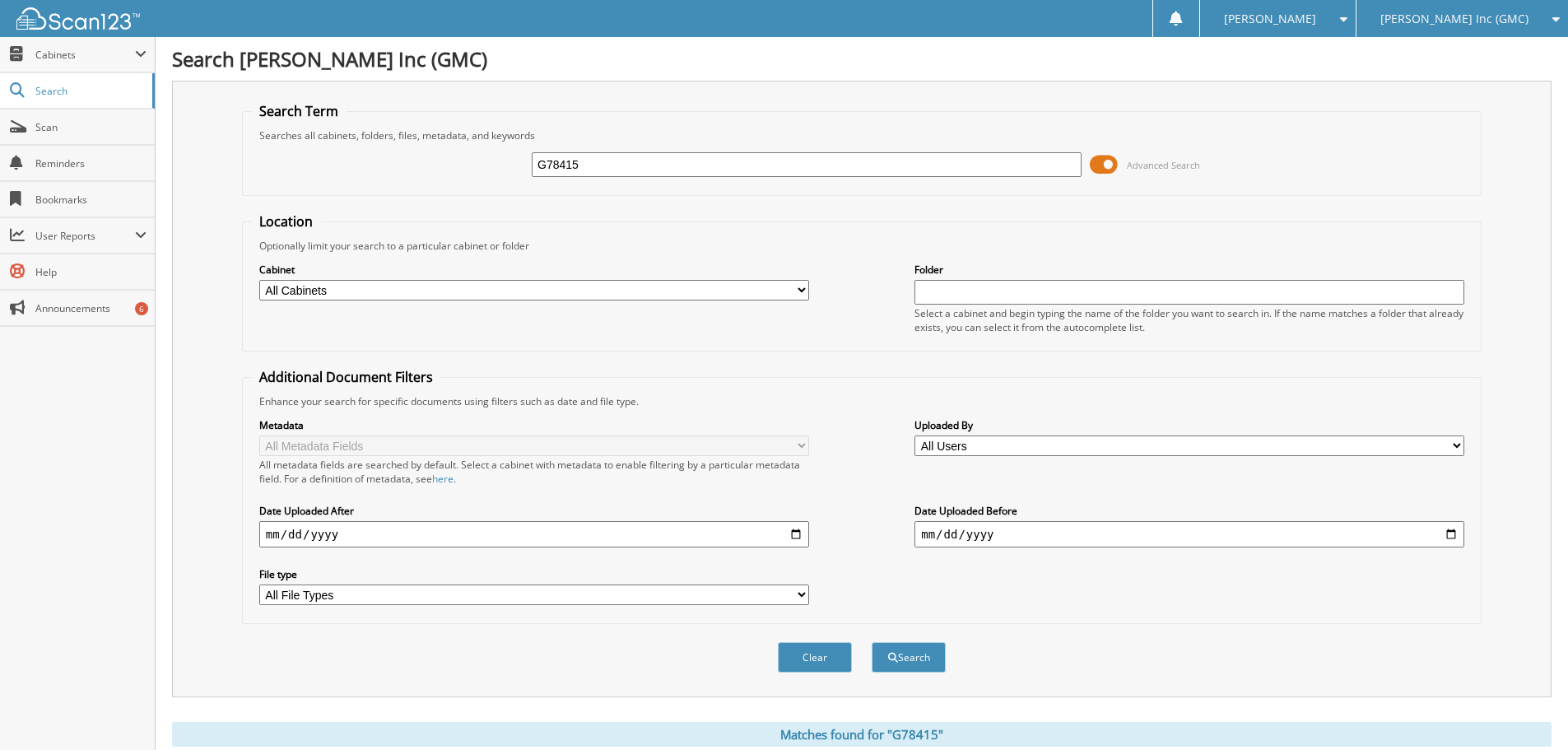
click at [160, 58] on div "Search [PERSON_NAME] Inc (GMC) Search Term Searches all cabinets, folders, file…" at bounding box center [862, 540] width 1412 height 1079
